Goal: Transaction & Acquisition: Purchase product/service

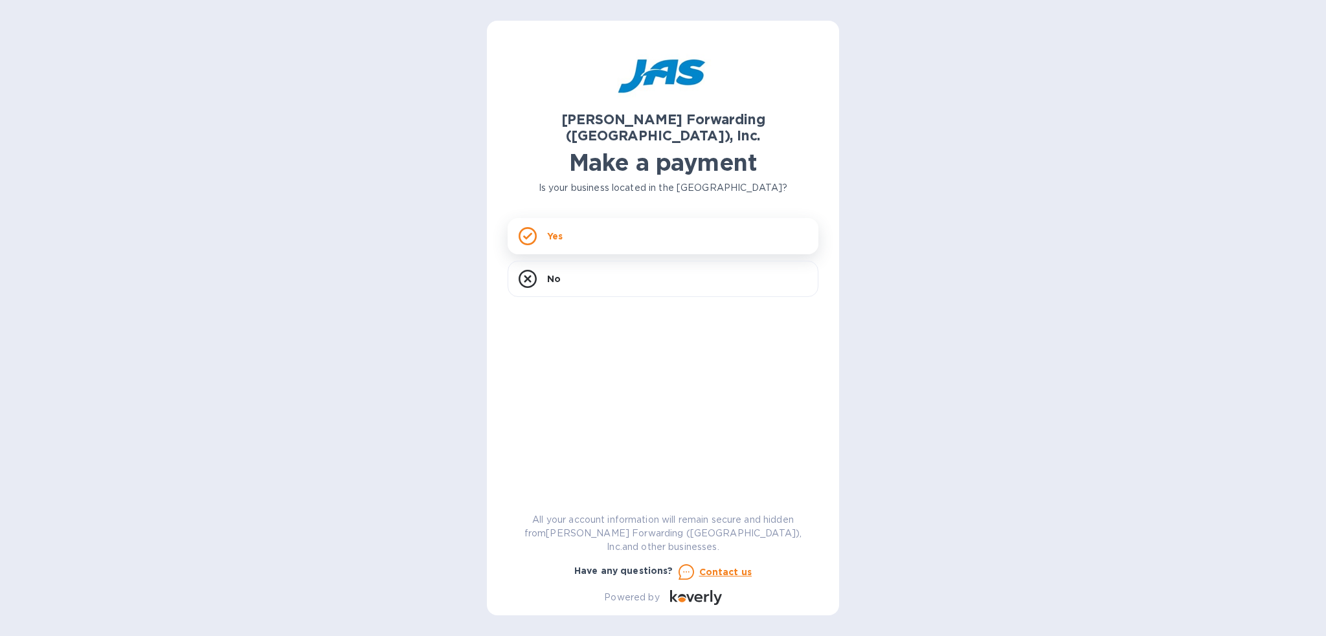
click at [584, 222] on div "Yes" at bounding box center [663, 236] width 311 height 36
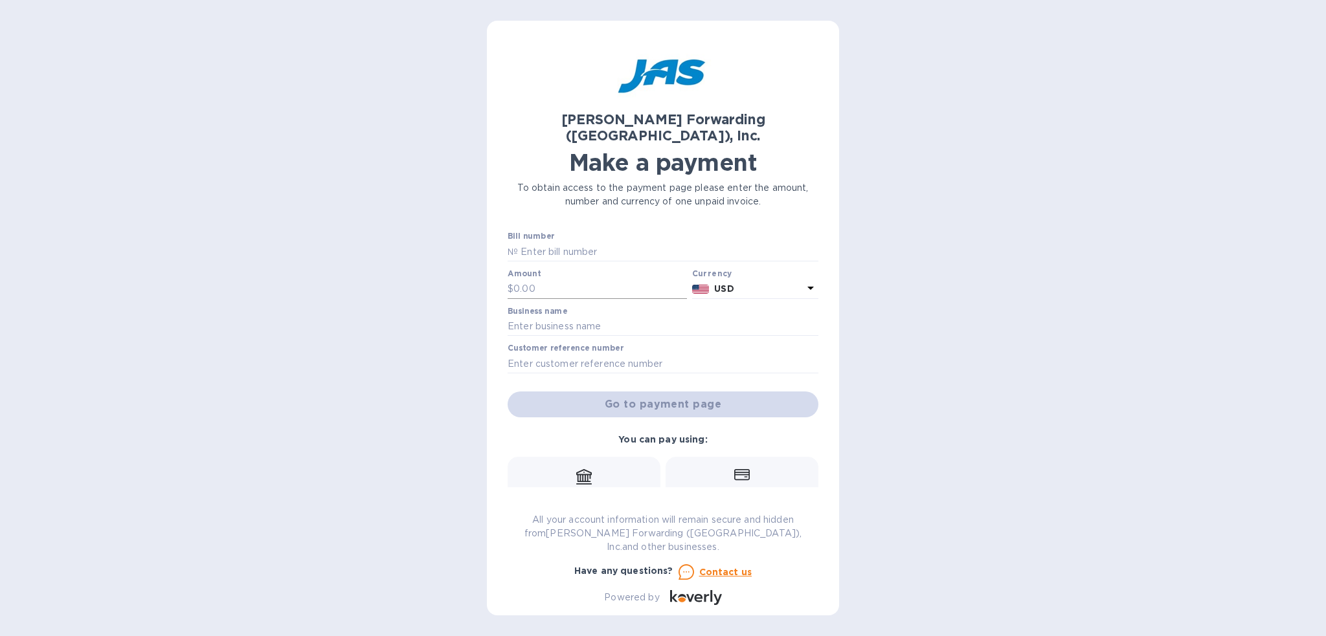
click at [565, 280] on input "text" at bounding box center [600, 289] width 174 height 19
type input "315.00"
click at [556, 317] on input "text" at bounding box center [663, 326] width 311 height 19
type input "Industrial Machine Service Inc"
click at [568, 242] on input "text" at bounding box center [668, 251] width 300 height 19
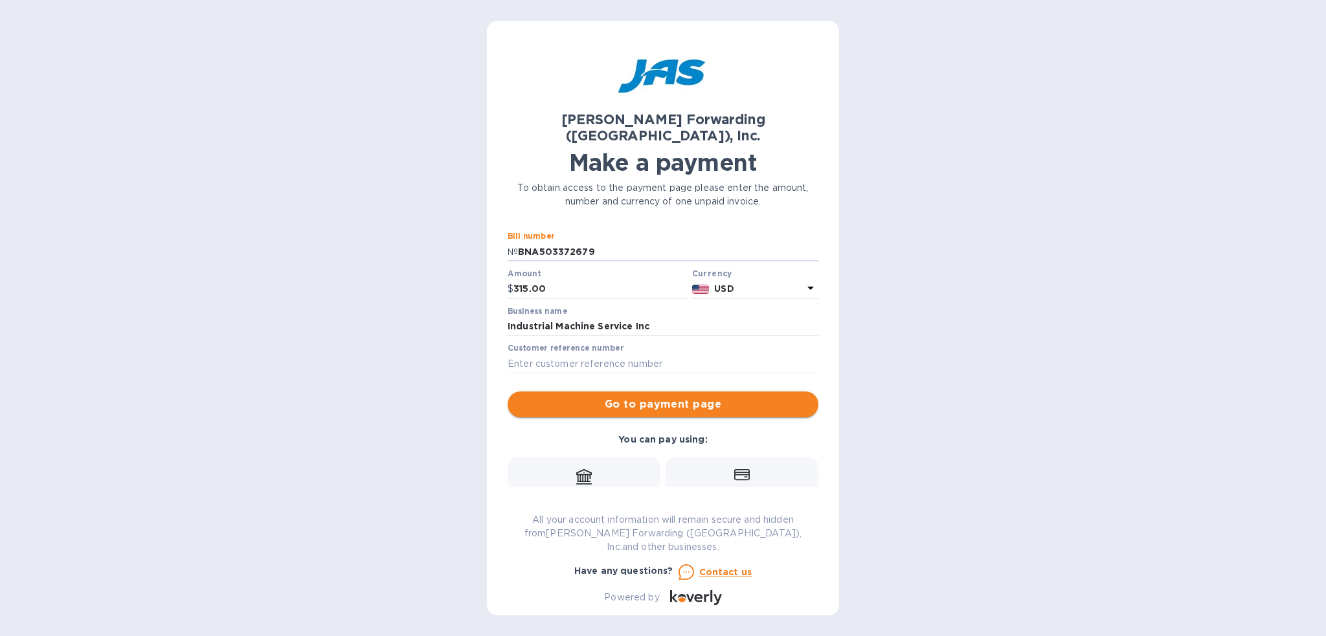
type input "BNA503372679"
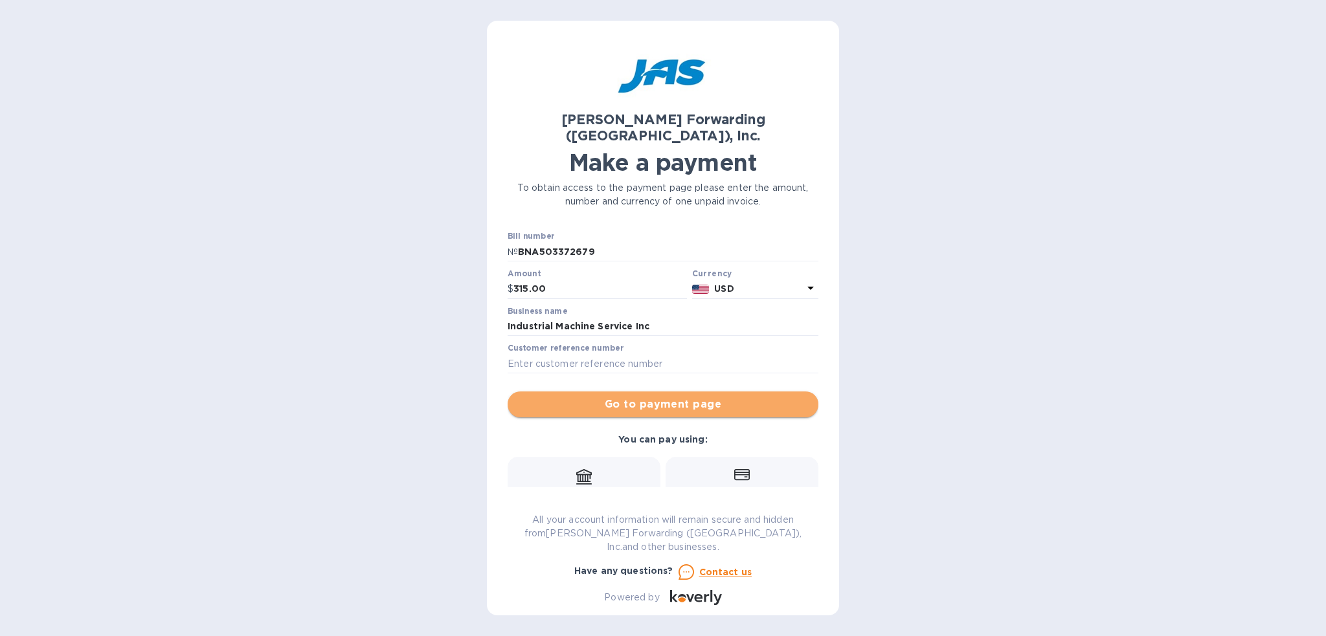
click at [697, 397] on span "Go to payment page" at bounding box center [663, 405] width 290 height 16
